Goal: Information Seeking & Learning: Learn about a topic

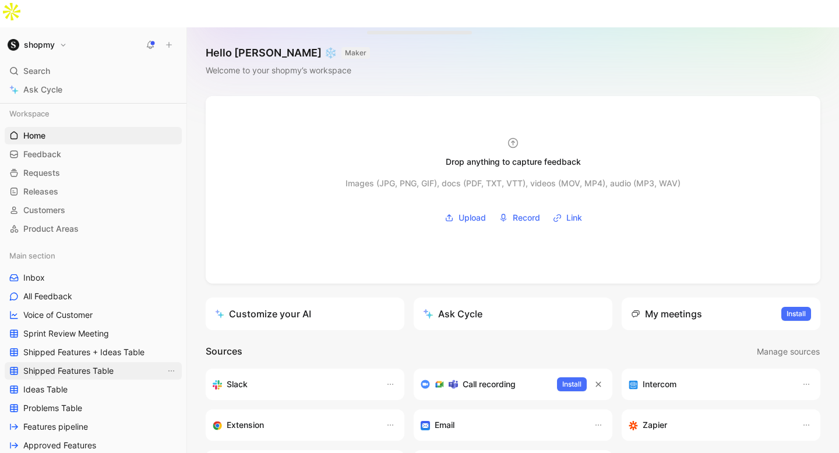
scroll to position [87, 0]
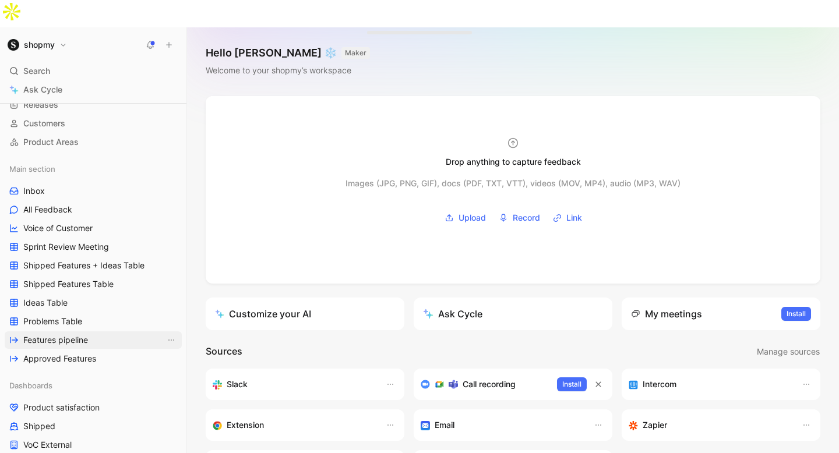
click at [92, 331] on link "Features pipeline" at bounding box center [93, 339] width 177 height 17
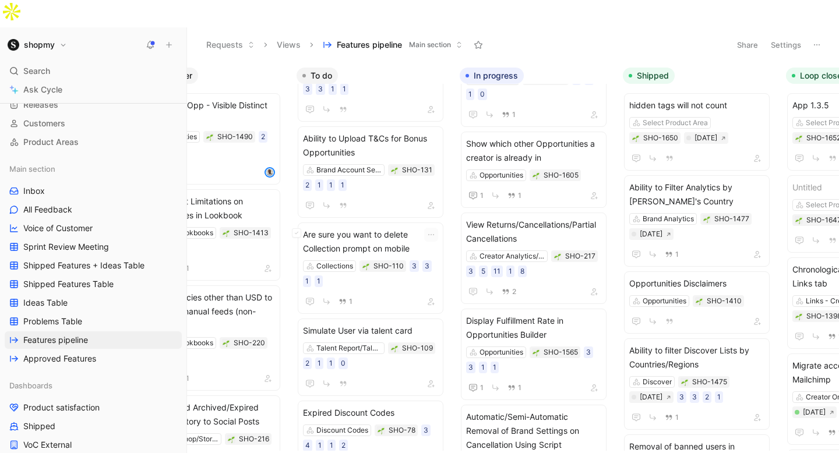
scroll to position [1188, 0]
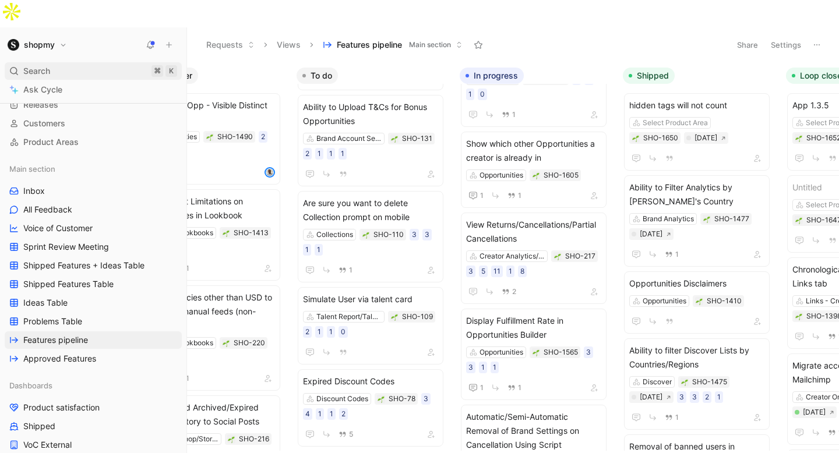
click at [61, 62] on div "Search ⌘ K" at bounding box center [93, 70] width 177 height 17
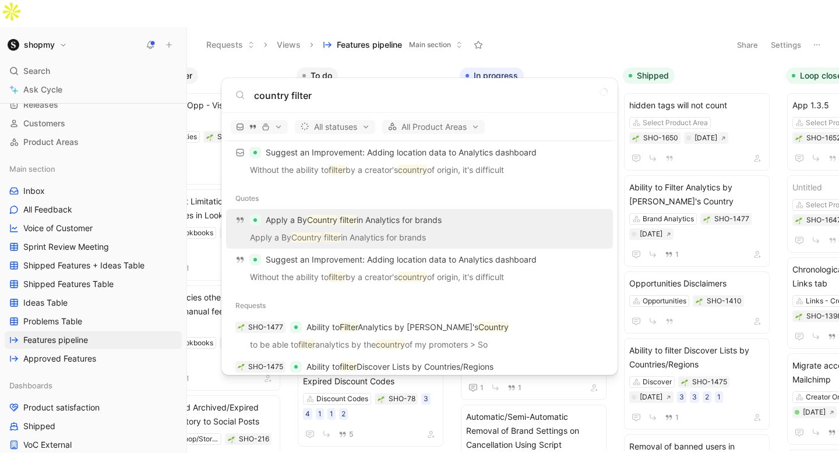
scroll to position [97, 0]
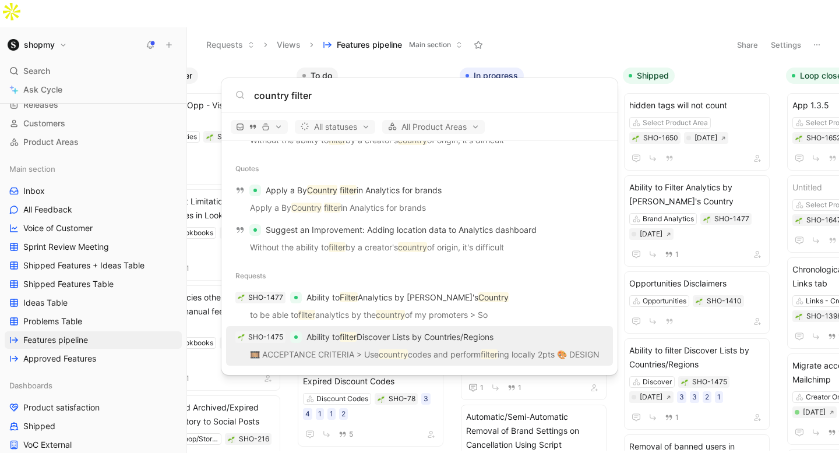
type input "country filter"
click at [471, 337] on p "Ability to filter Discover Lists by Countries/Regions" at bounding box center [399, 337] width 187 height 14
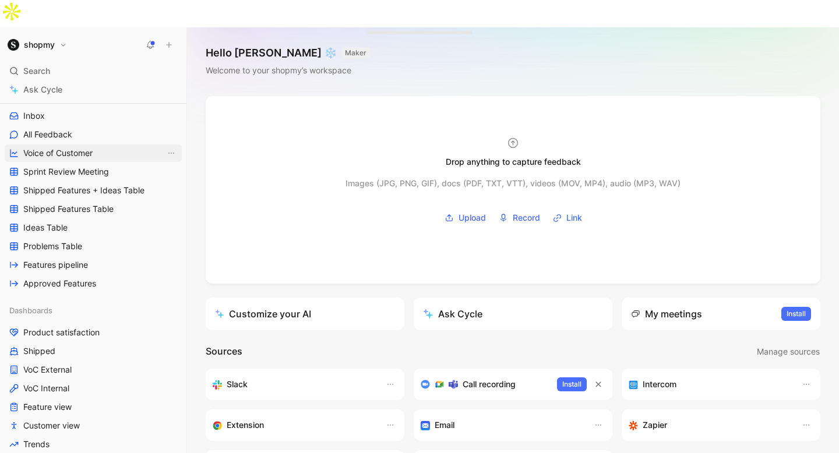
scroll to position [194, 0]
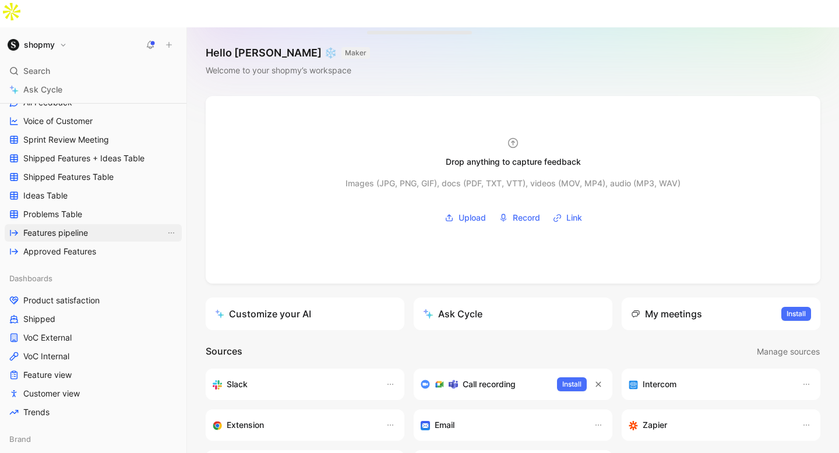
click at [76, 227] on span "Features pipeline" at bounding box center [55, 233] width 65 height 12
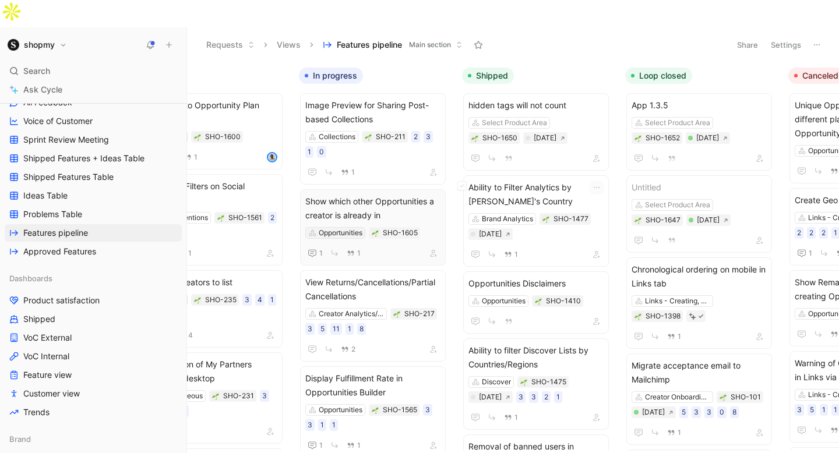
scroll to position [0, 397]
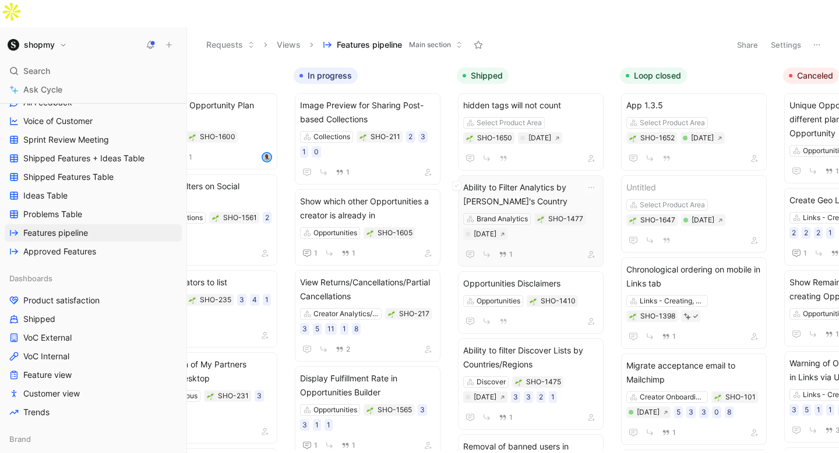
click at [509, 175] on div "Ability to Filter Analytics by Promoter's Country Brand Analytics SHO-1477 [DAT…" at bounding box center [531, 220] width 146 height 91
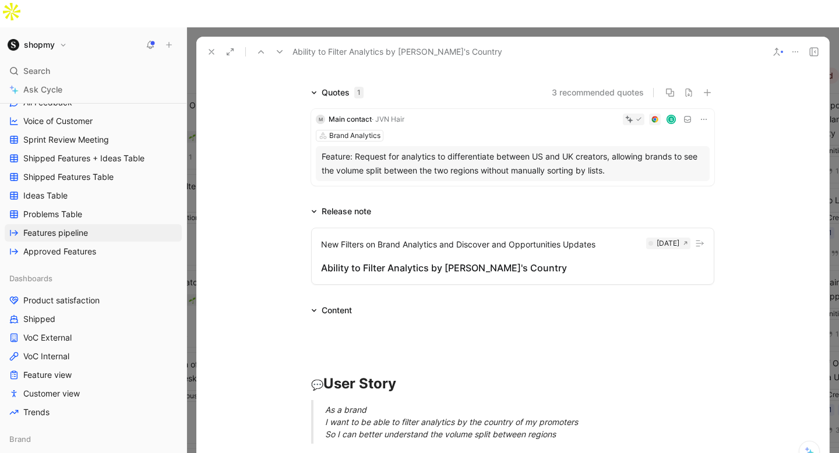
scroll to position [83, 0]
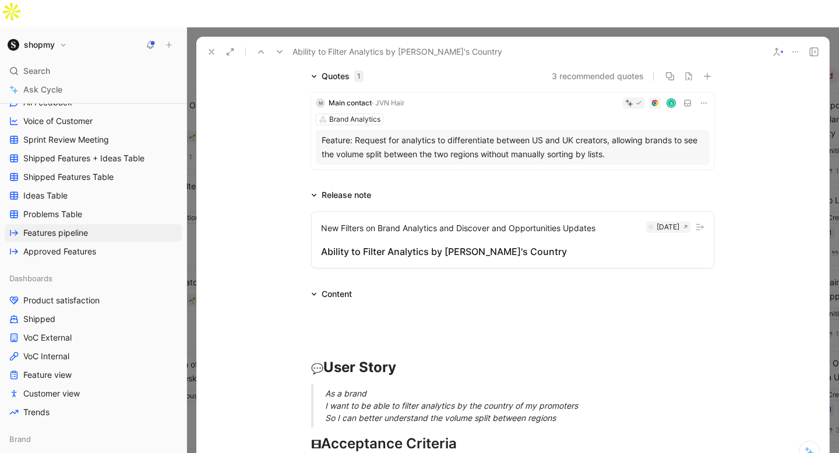
click at [208, 47] on icon at bounding box center [211, 51] width 9 height 9
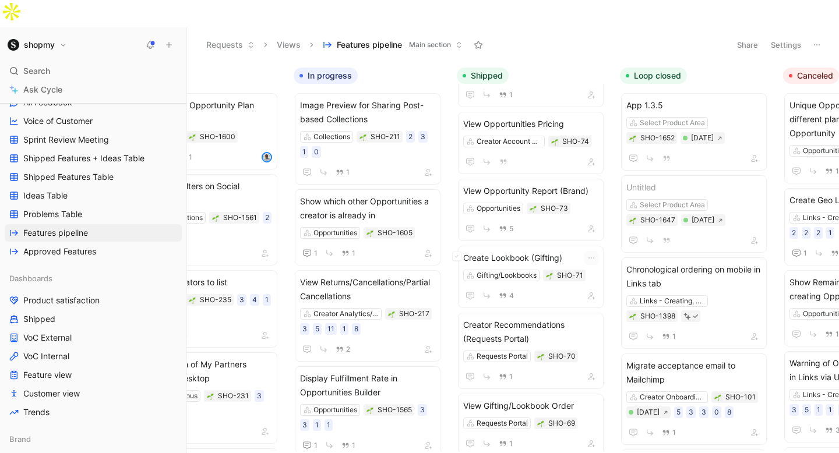
scroll to position [2867, 0]
click at [648, 181] on span "Untitled" at bounding box center [693, 188] width 135 height 14
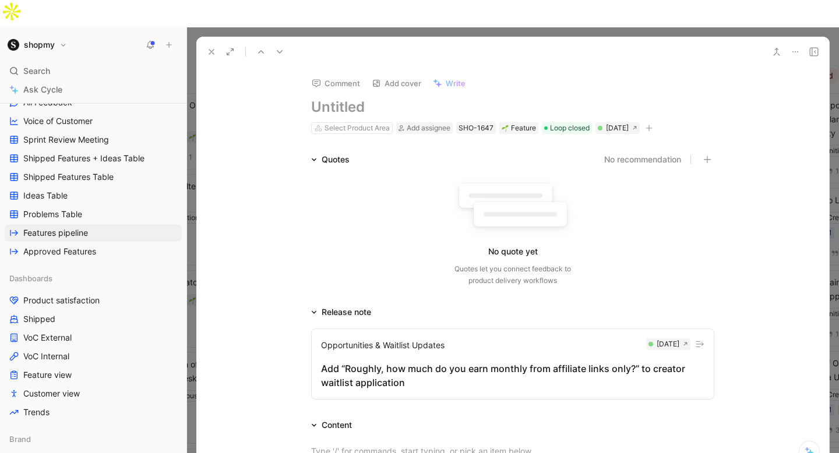
click at [365, 98] on h1 at bounding box center [512, 107] width 403 height 19
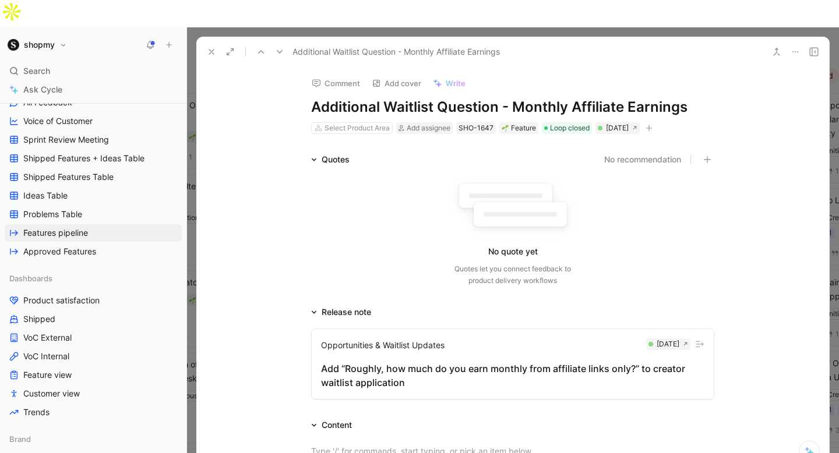
click at [210, 50] on use at bounding box center [211, 52] width 5 height 5
